Goal: Ask a question

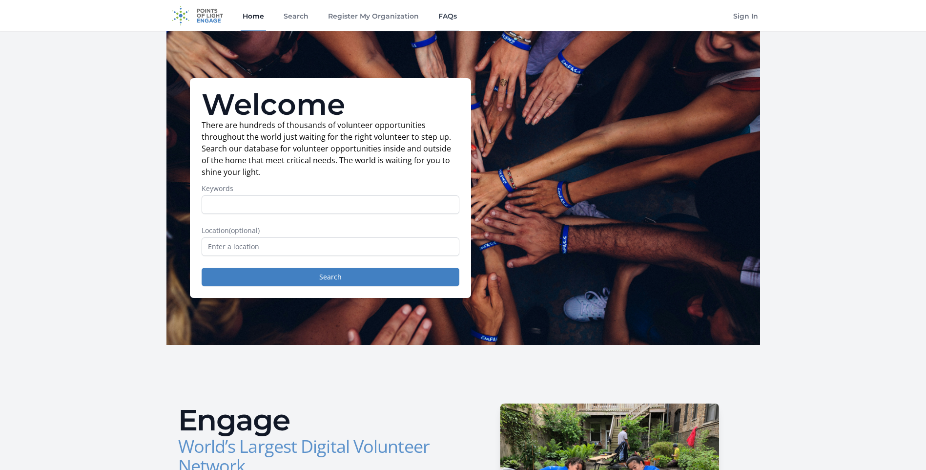
click at [444, 16] on link "FAQs" at bounding box center [447, 15] width 22 height 31
click at [288, 242] on input "text" at bounding box center [331, 246] width 258 height 19
click at [247, 208] on input "Keywords" at bounding box center [331, 204] width 258 height 19
click at [411, 247] on input "text" at bounding box center [331, 246] width 258 height 19
